Goal: Information Seeking & Learning: Learn about a topic

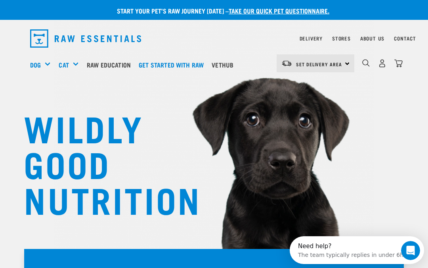
click at [118, 63] on link "Raw Education" at bounding box center [111, 65] width 52 height 32
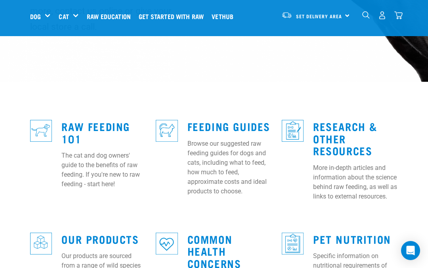
scroll to position [178, 0]
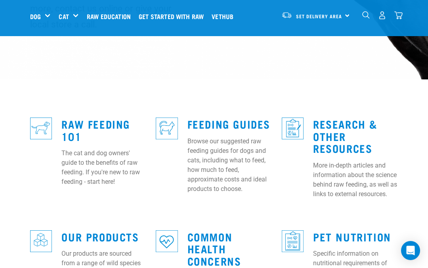
click at [205, 121] on link "Feeding Guides" at bounding box center [229, 124] width 83 height 6
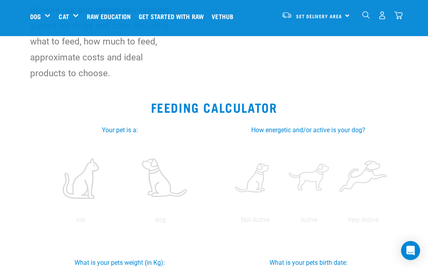
scroll to position [82, 0]
click at [119, 182] on label at bounding box center [80, 177] width 77 height 67
click at [41, 221] on input "radio" at bounding box center [41, 221] width 0 height 0
radio input "true"
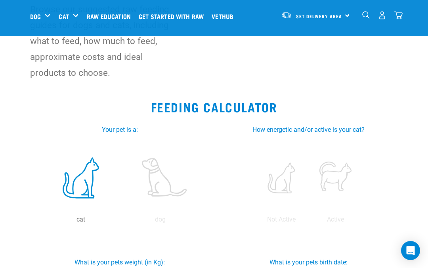
click at [282, 183] on label at bounding box center [281, 177] width 51 height 67
click at [255, 221] on input "radio" at bounding box center [255, 221] width 0 height 0
radio input "true"
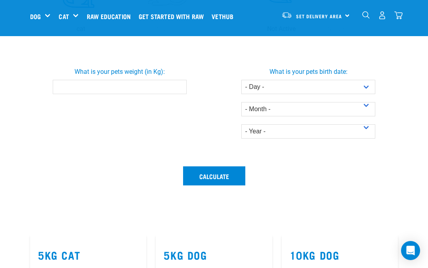
scroll to position [295, 0]
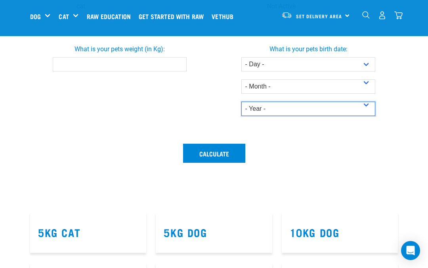
click at [367, 116] on select "- Year - 2025 2024 2023 2022 2021 2020 2019 2018 2017 2016 2015 2014" at bounding box center [309, 109] width 134 height 14
select select "2016"
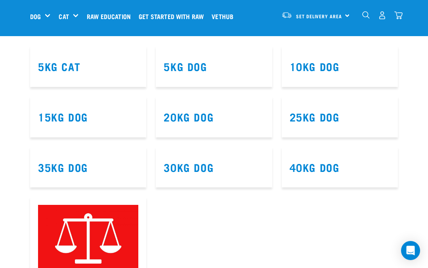
scroll to position [457, 0]
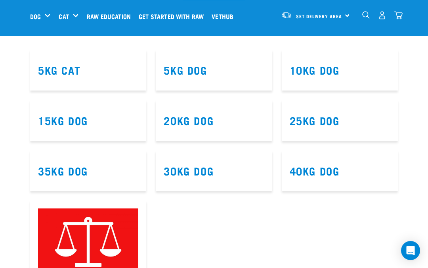
click at [63, 73] on link "5kg Cat" at bounding box center [59, 70] width 42 height 6
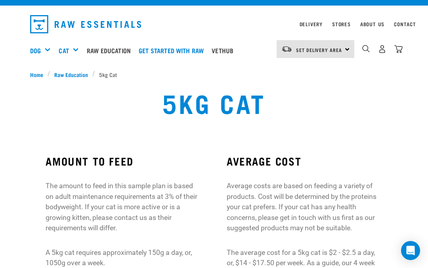
scroll to position [15, 0]
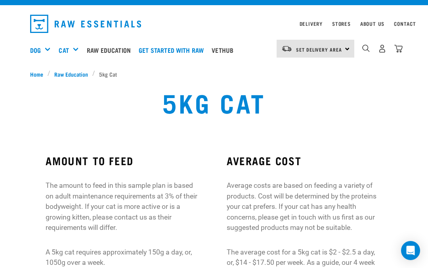
click at [76, 70] on span "Raw Education" at bounding box center [71, 74] width 34 height 8
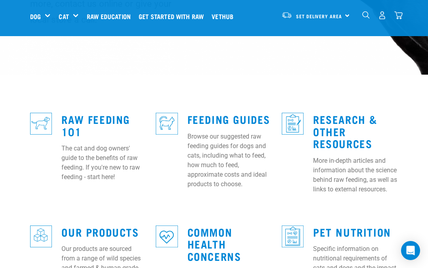
scroll to position [183, 0]
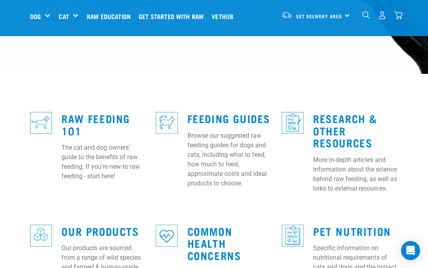
click at [72, 115] on link "Raw Feeding 101" at bounding box center [95, 124] width 69 height 18
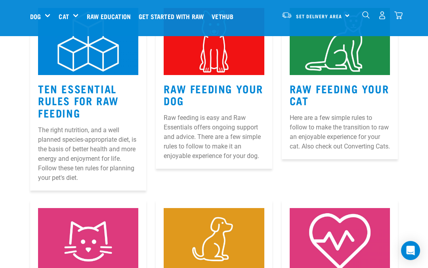
scroll to position [396, 0]
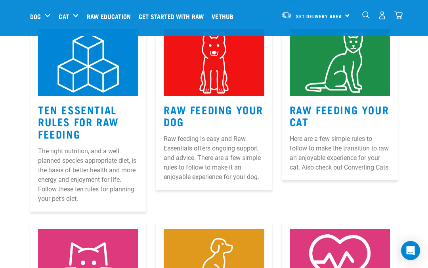
click at [324, 106] on link "Raw Feeding Your Cat" at bounding box center [340, 115] width 100 height 18
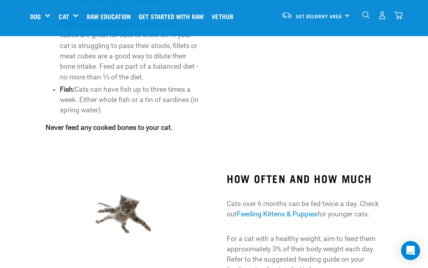
scroll to position [682, 0]
click at [274, 210] on link "Feeding Kittens & Puppies" at bounding box center [277, 214] width 81 height 8
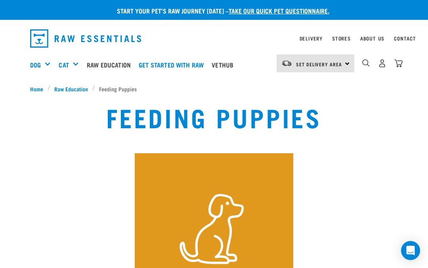
click at [77, 88] on span "Raw Education" at bounding box center [71, 88] width 34 height 8
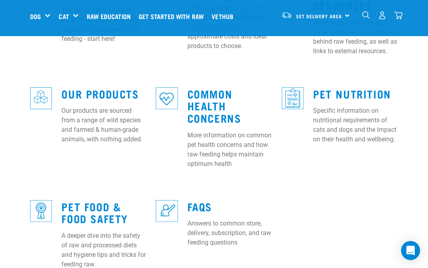
scroll to position [328, 0]
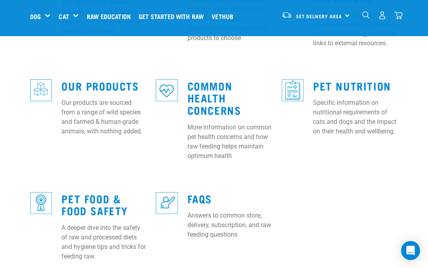
click at [200, 195] on link "FAQs" at bounding box center [200, 198] width 25 height 6
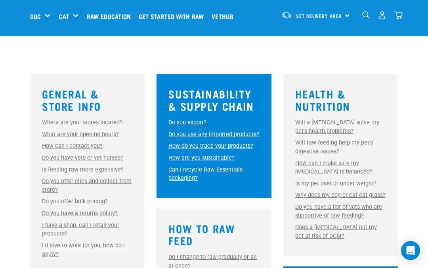
scroll to position [193, 0]
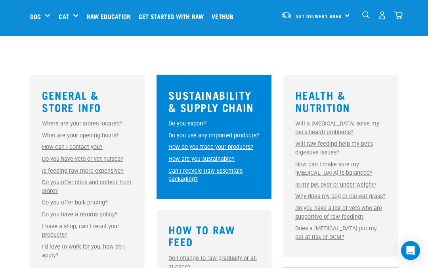
click at [56, 203] on link "Do you offer bulk pricing?" at bounding box center [75, 202] width 66 height 7
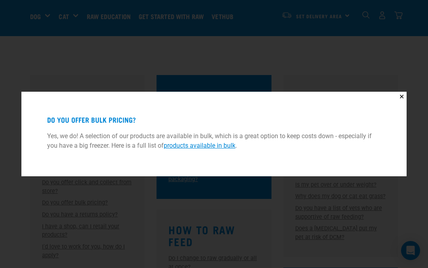
click at [426, 163] on div "✕ Do you offer bulk pricing? Yes, we do! A selection of our products are availa…" at bounding box center [214, 134] width 428 height 268
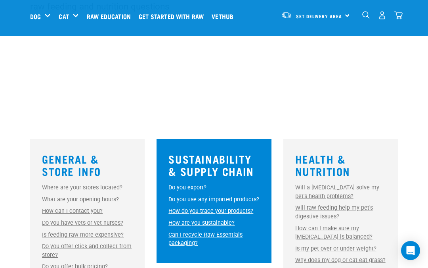
scroll to position [130, 0]
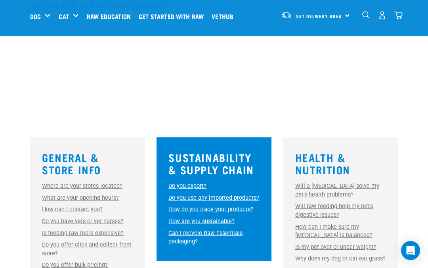
click at [374, 186] on link "Will a [MEDICAL_DATA] solve my pet's health problems?" at bounding box center [337, 189] width 84 height 15
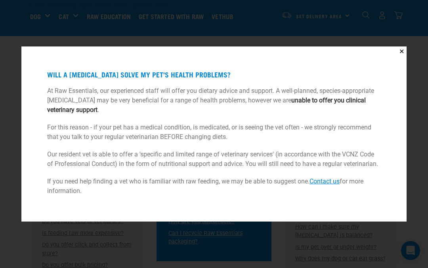
click at [424, 170] on div "✕ Will a [MEDICAL_DATA] solve my pet's health problems? At Raw Essentials, our …" at bounding box center [214, 134] width 428 height 268
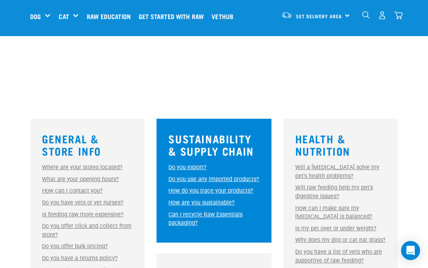
scroll to position [150, 0]
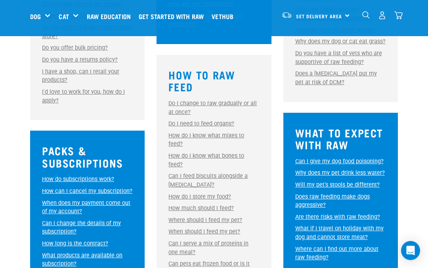
scroll to position [348, 0]
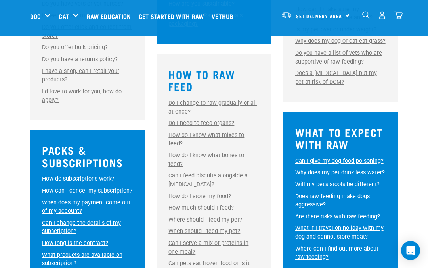
click at [363, 220] on link "Are there risks with raw feeding?" at bounding box center [337, 216] width 85 height 7
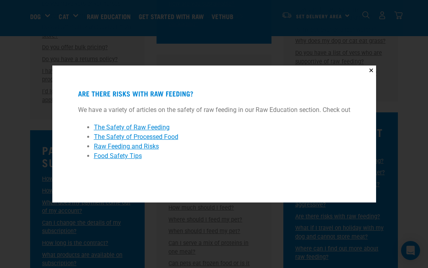
click at [12, 174] on div "✕ Are there risks with raw feeding? We have a variety of articles on the safety…" at bounding box center [214, 134] width 428 height 268
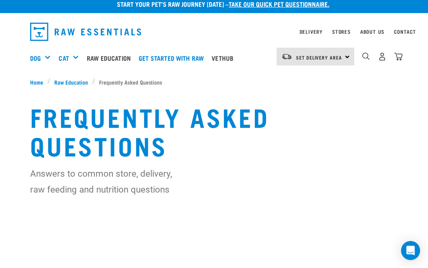
scroll to position [0, 0]
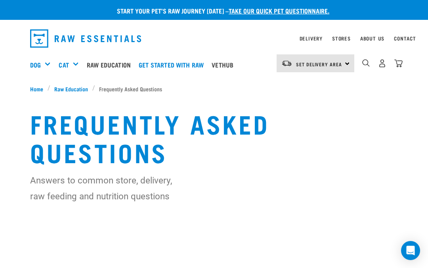
click at [107, 63] on link "Raw Education" at bounding box center [111, 65] width 52 height 32
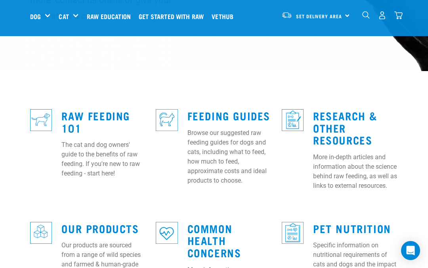
scroll to position [188, 0]
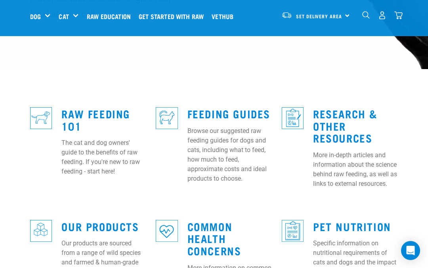
click at [79, 110] on link "Raw Feeding 101" at bounding box center [95, 119] width 69 height 18
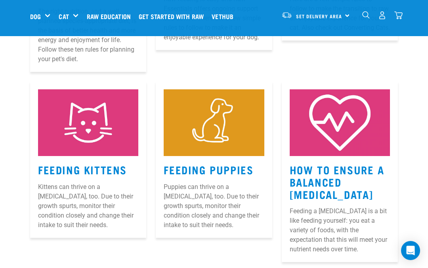
scroll to position [549, 0]
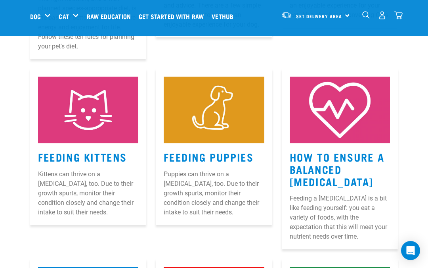
click at [67, 154] on link "Feeding Kittens" at bounding box center [82, 157] width 89 height 6
